Goal: Task Accomplishment & Management: Use online tool/utility

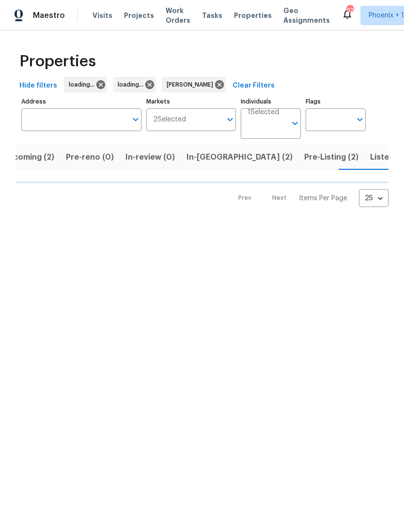
scroll to position [0, 20]
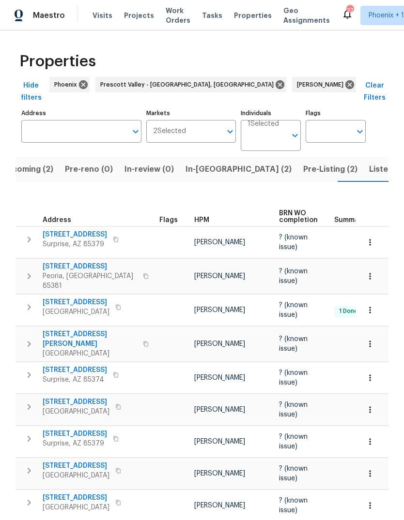
click at [197, 157] on button "In-reno (2)" at bounding box center [239, 169] width 118 height 25
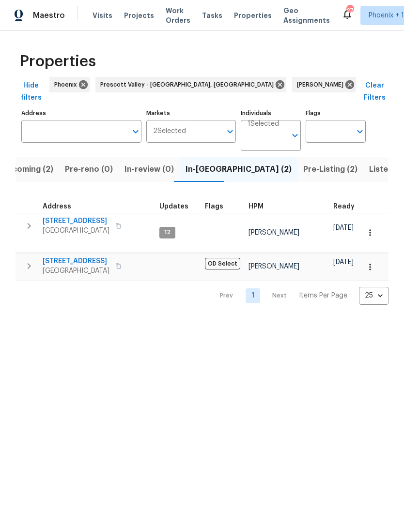
click at [303, 163] on span "Pre-Listing (2)" at bounding box center [330, 170] width 54 height 14
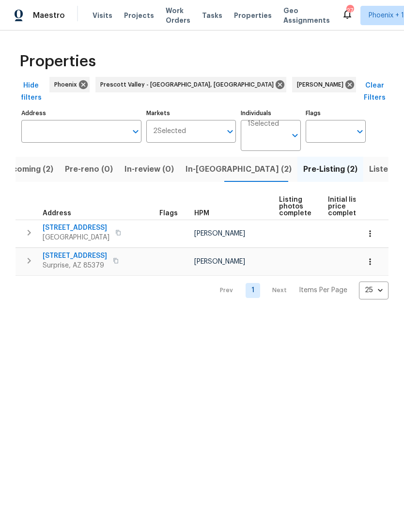
click at [202, 163] on span "In-reno (2)" at bounding box center [238, 170] width 106 height 14
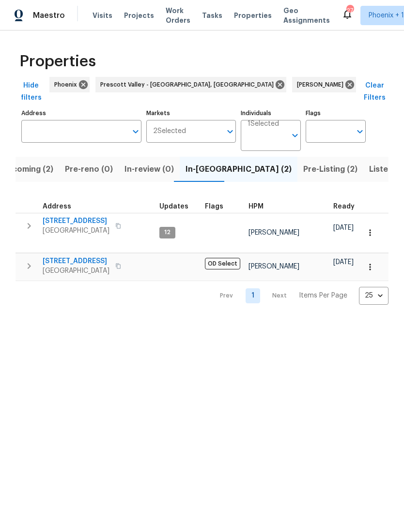
click at [23, 219] on button "button" at bounding box center [28, 225] width 19 height 19
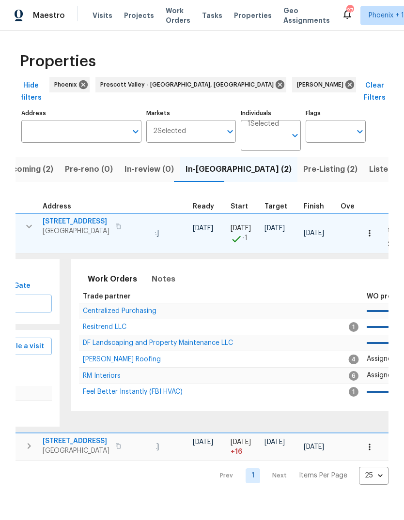
scroll to position [0, 141]
click at [102, 324] on span "Resitrend LLC" at bounding box center [105, 327] width 44 height 7
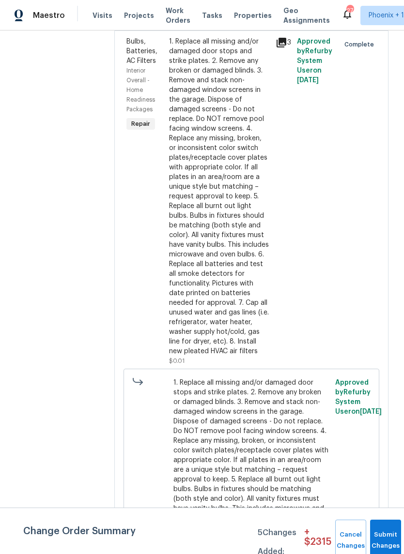
scroll to position [24, 0]
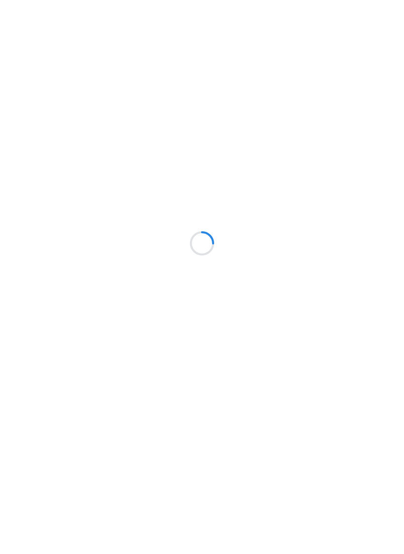
scroll to position [34, 0]
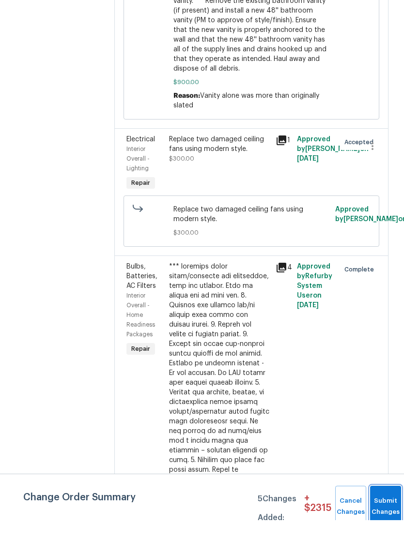
click at [381, 520] on button "Submit Changes" at bounding box center [385, 541] width 31 height 42
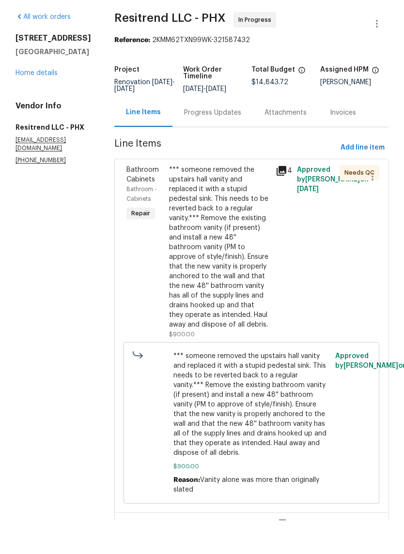
scroll to position [0, 0]
